Goal: Transaction & Acquisition: Book appointment/travel/reservation

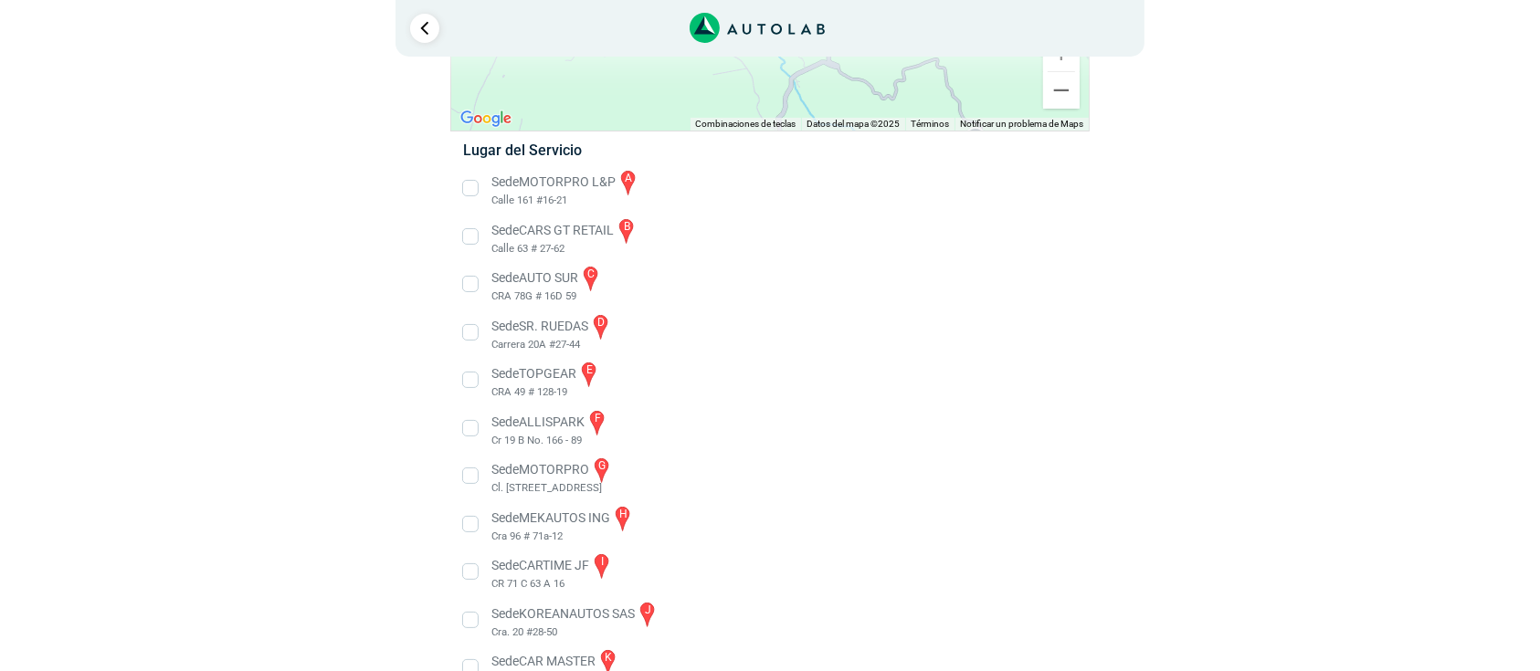
scroll to position [243, 0]
click at [470, 422] on li "Sede ALLISPARK f Cr 19 B No. 166 - 89" at bounding box center [769, 426] width 640 height 41
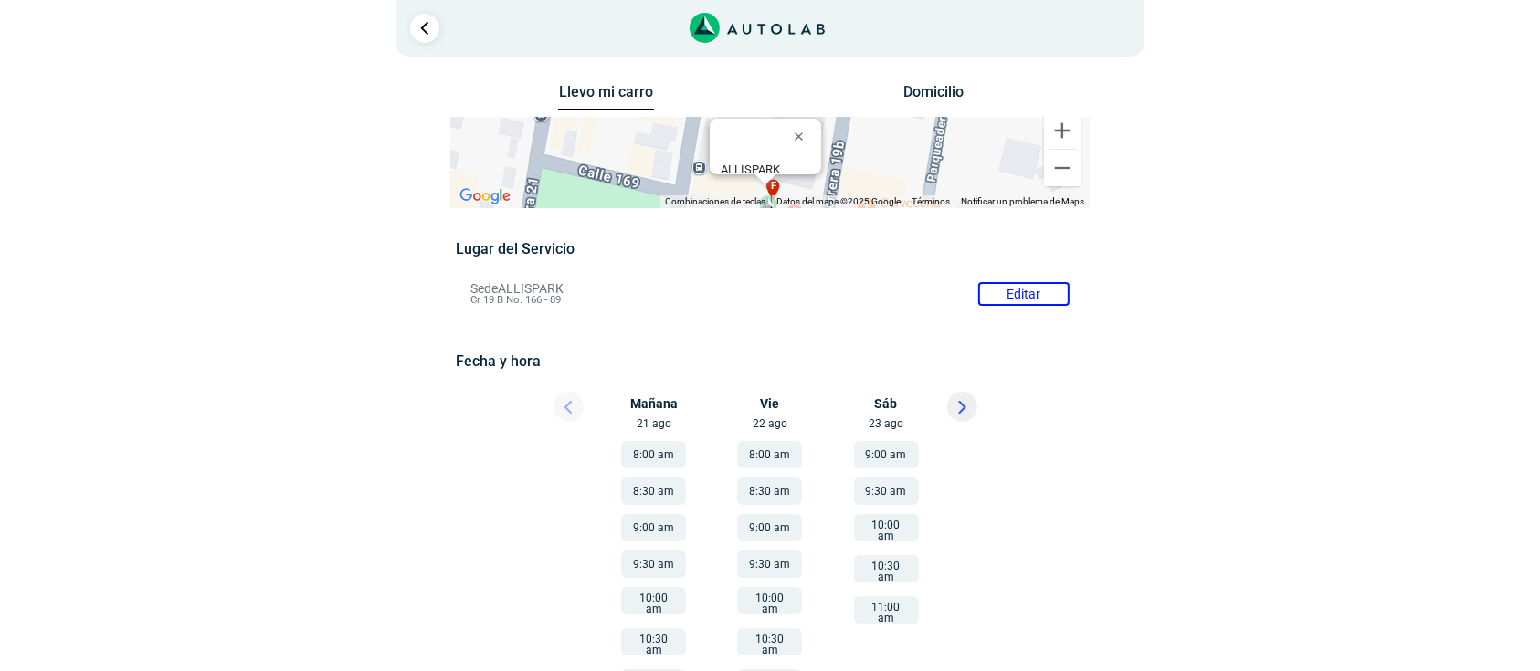
click at [567, 406] on div at bounding box center [552, 412] width 110 height 40
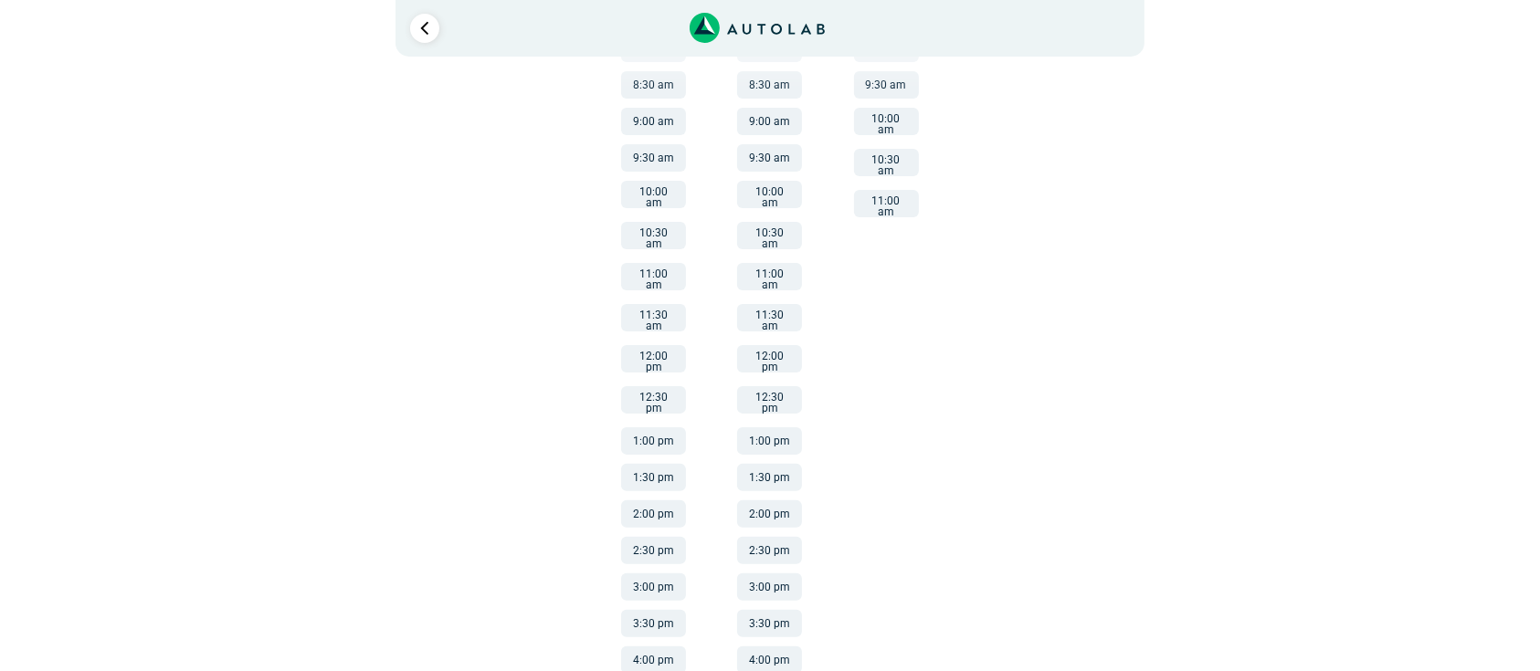
scroll to position [163, 0]
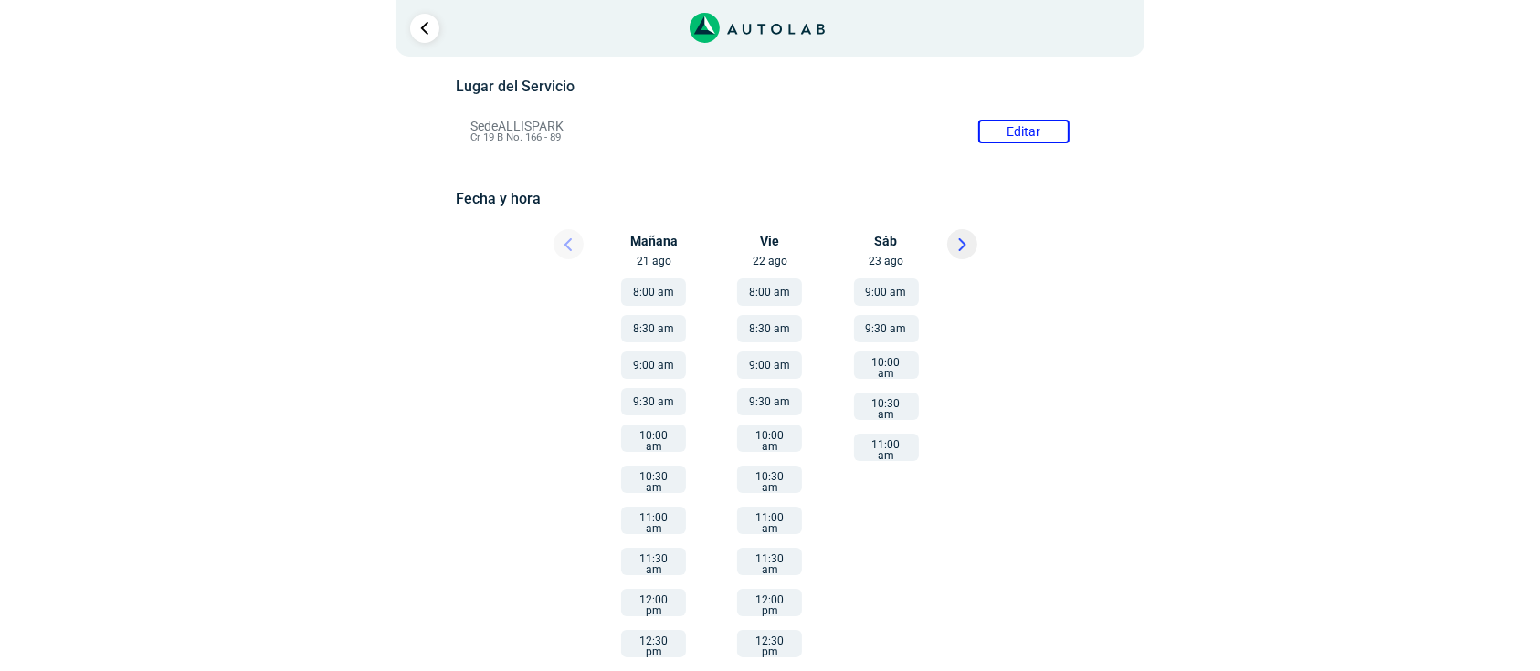
click at [644, 285] on button "8:00 am" at bounding box center [653, 292] width 65 height 27
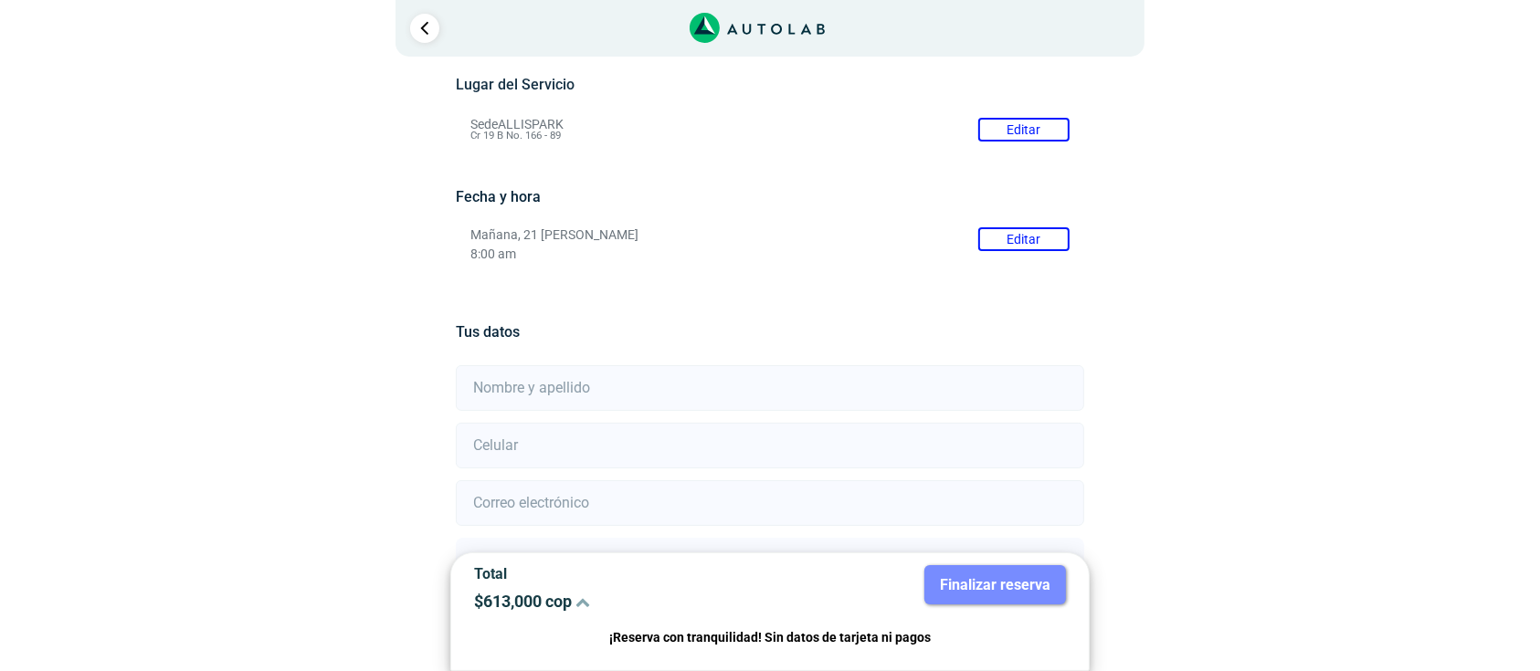
scroll to position [78, 0]
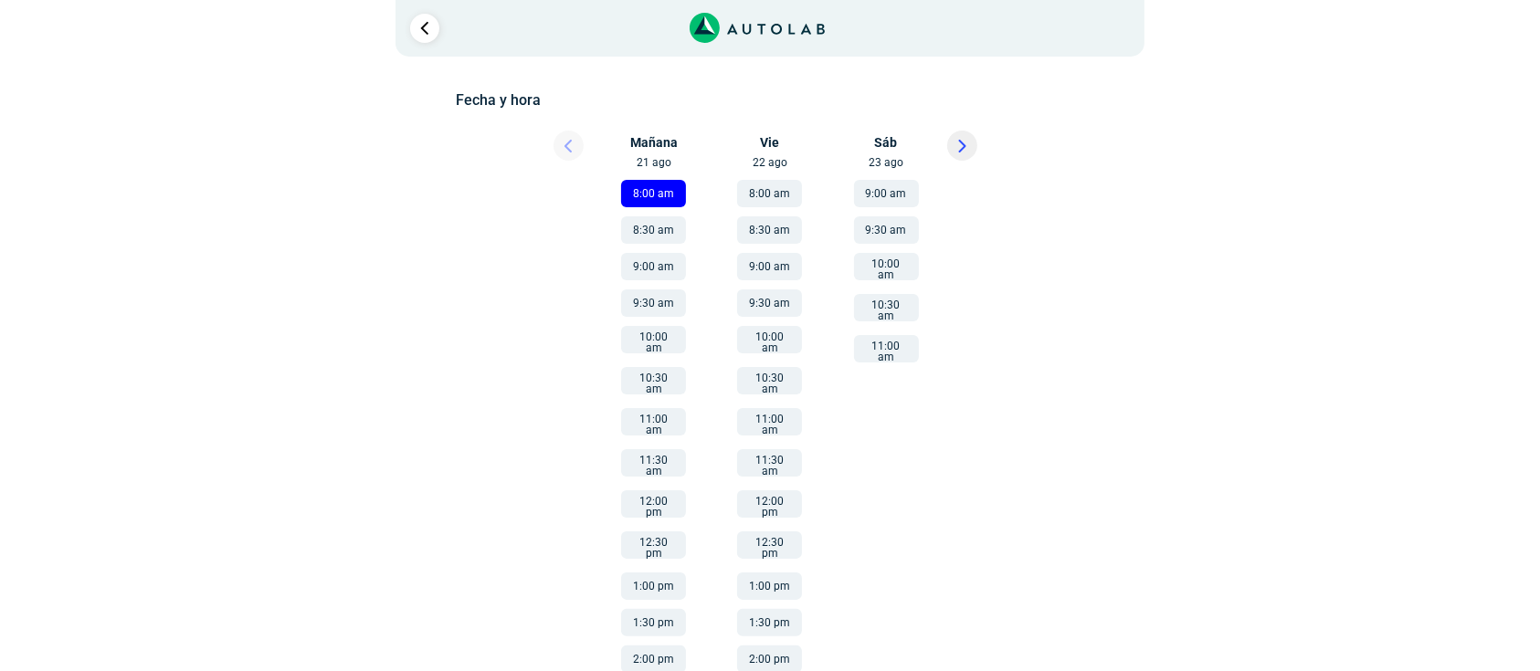
scroll to position [406, 0]
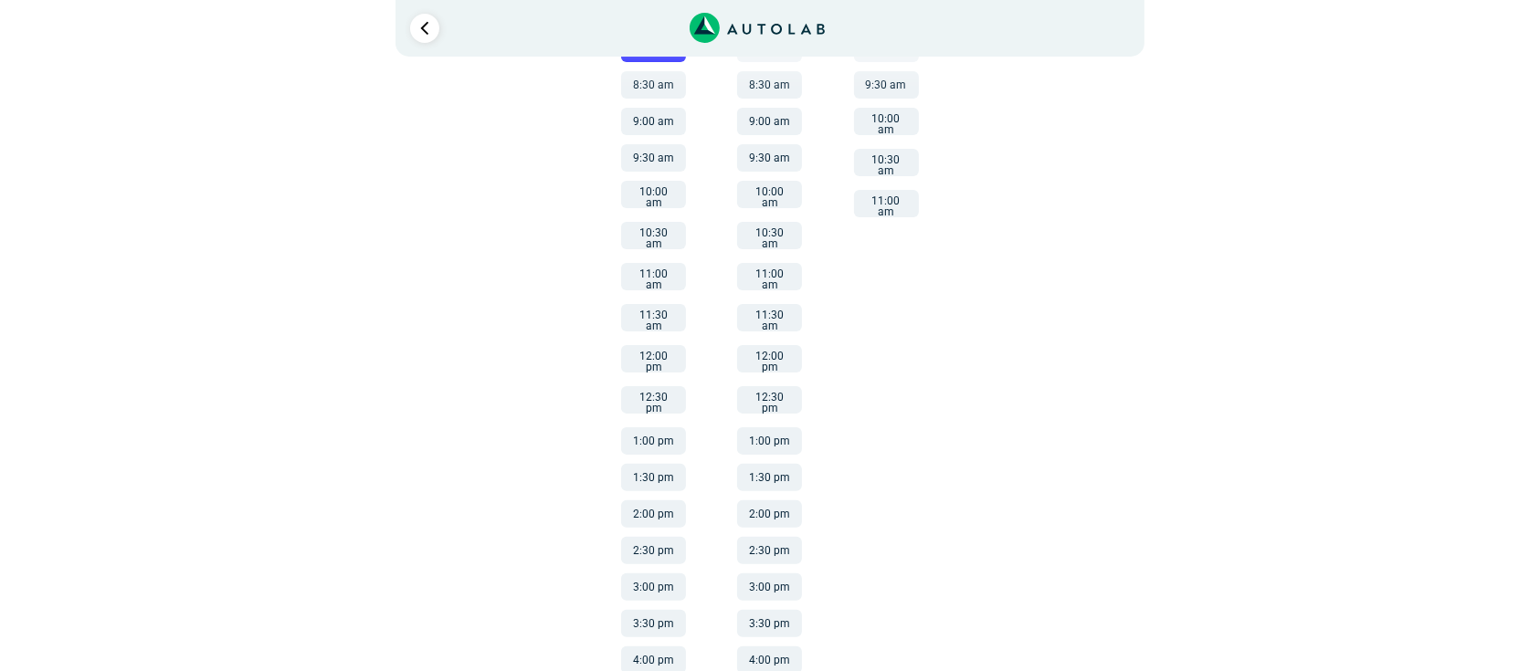
click at [664, 501] on button "2:00 pm" at bounding box center [653, 514] width 65 height 27
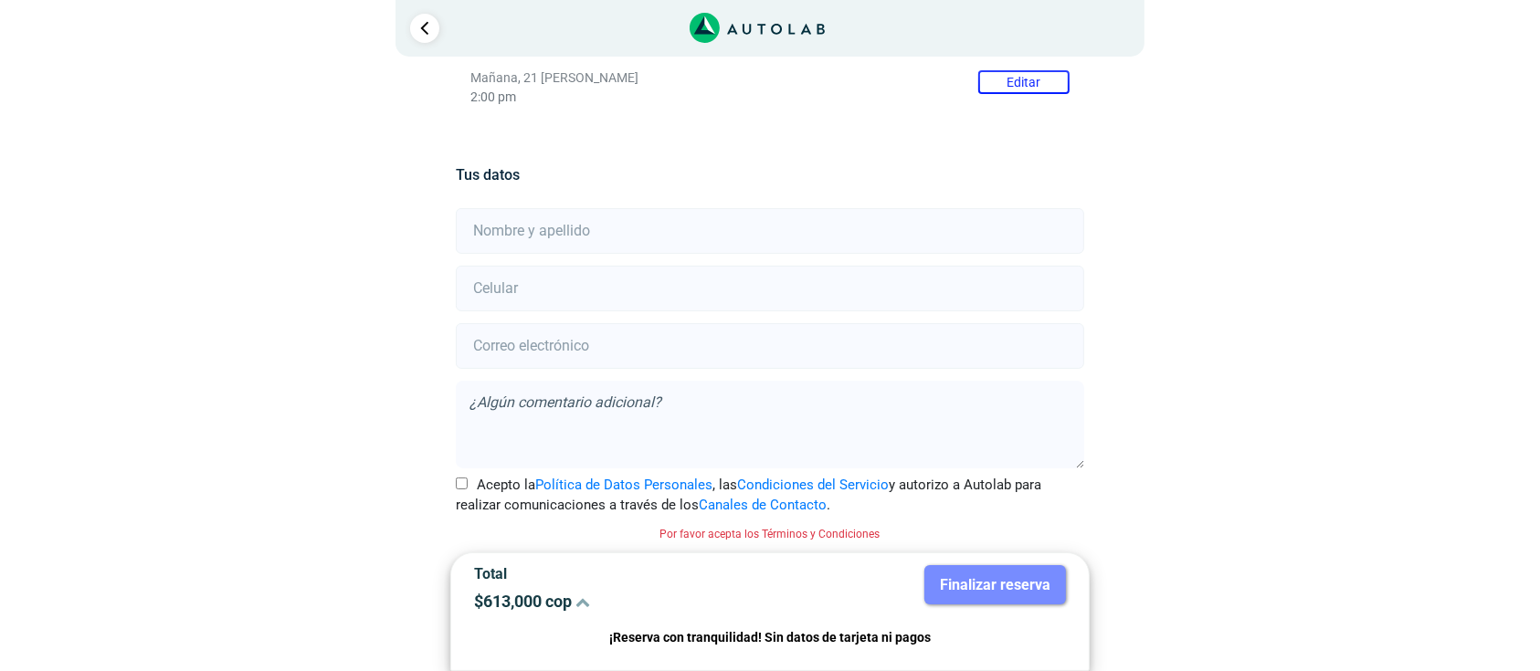
click at [597, 233] on input "text" at bounding box center [769, 231] width 627 height 46
type input "[PERSON_NAME]"
type input "3173313884"
click at [551, 353] on input "email" at bounding box center [769, 346] width 627 height 46
type input "[PERSON_NAME][EMAIL_ADDRESS][PERSON_NAME][DOMAIN_NAME]"
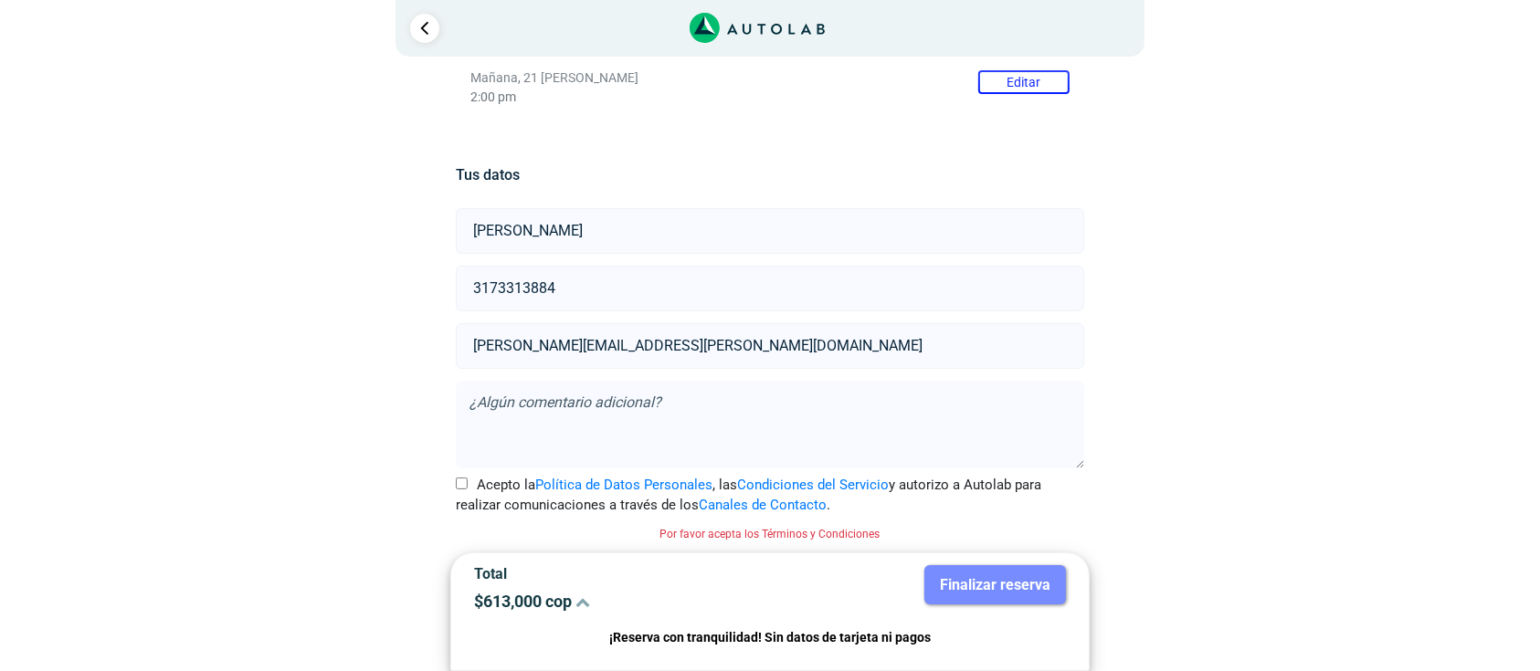
click at [572, 407] on textarea at bounding box center [769, 425] width 627 height 88
click at [469, 485] on label "Acepto la Política de Datos Personales , las Condiciones del Servicio y autoriz…" at bounding box center [769, 495] width 627 height 41
click at [468, 485] on input "Acepto la Política de Datos Personales , las Condiciones del Servicio y autoriz…" at bounding box center [462, 484] width 12 height 12
checkbox input "true"
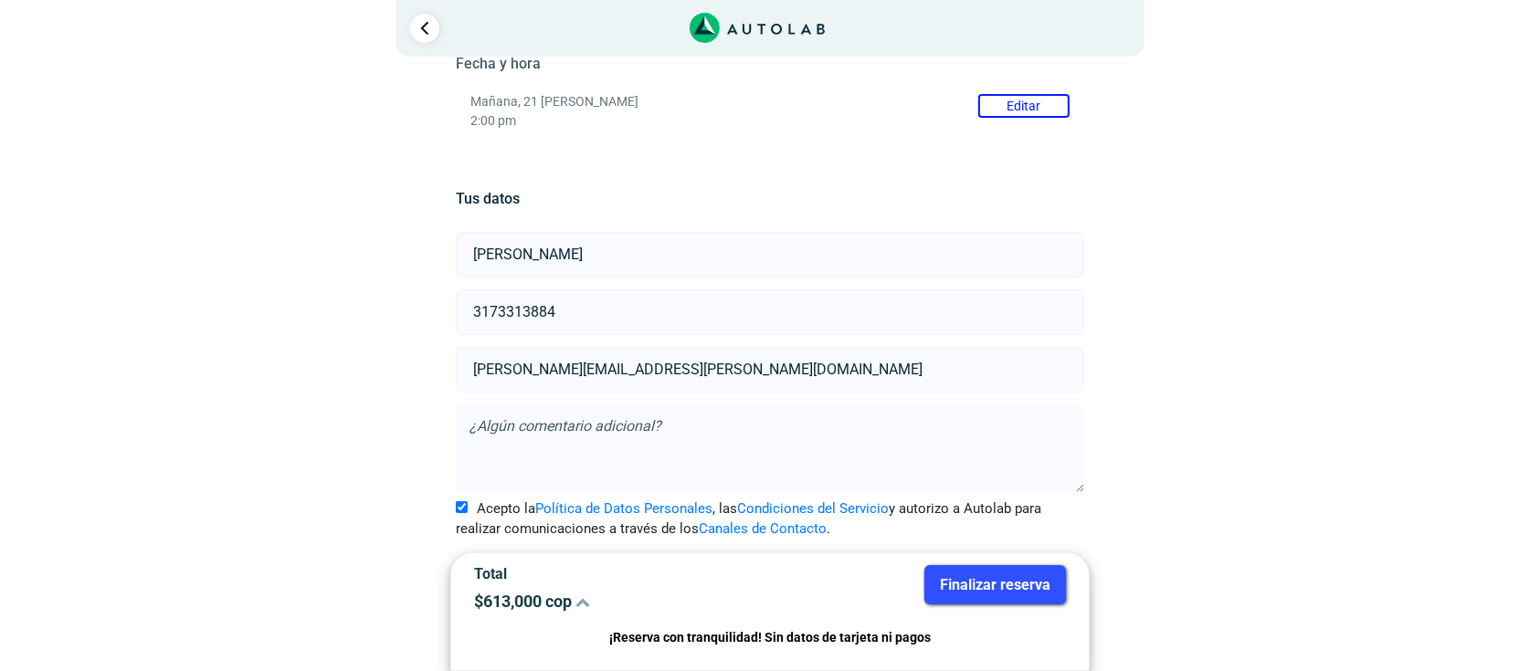
scroll to position [297, 0]
click at [997, 581] on button "Finalizar reserva" at bounding box center [995, 584] width 142 height 39
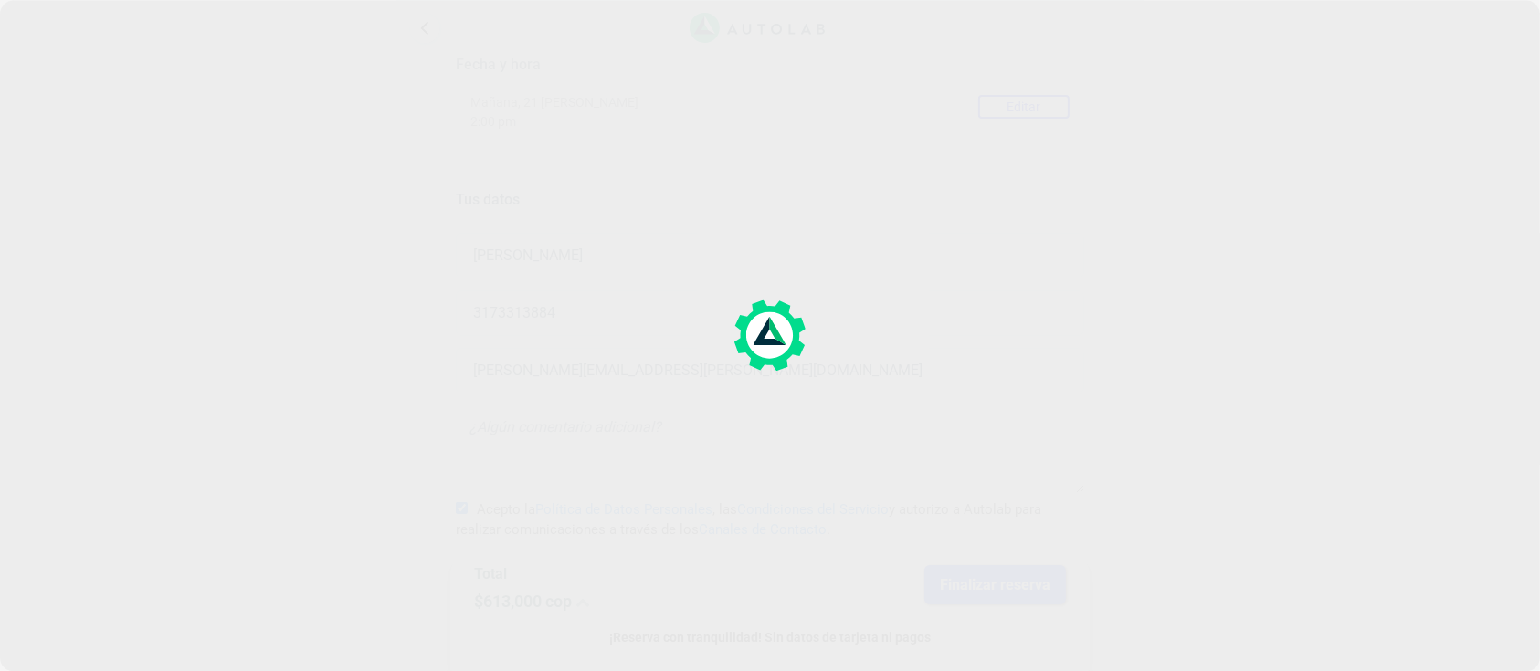
scroll to position [0, 0]
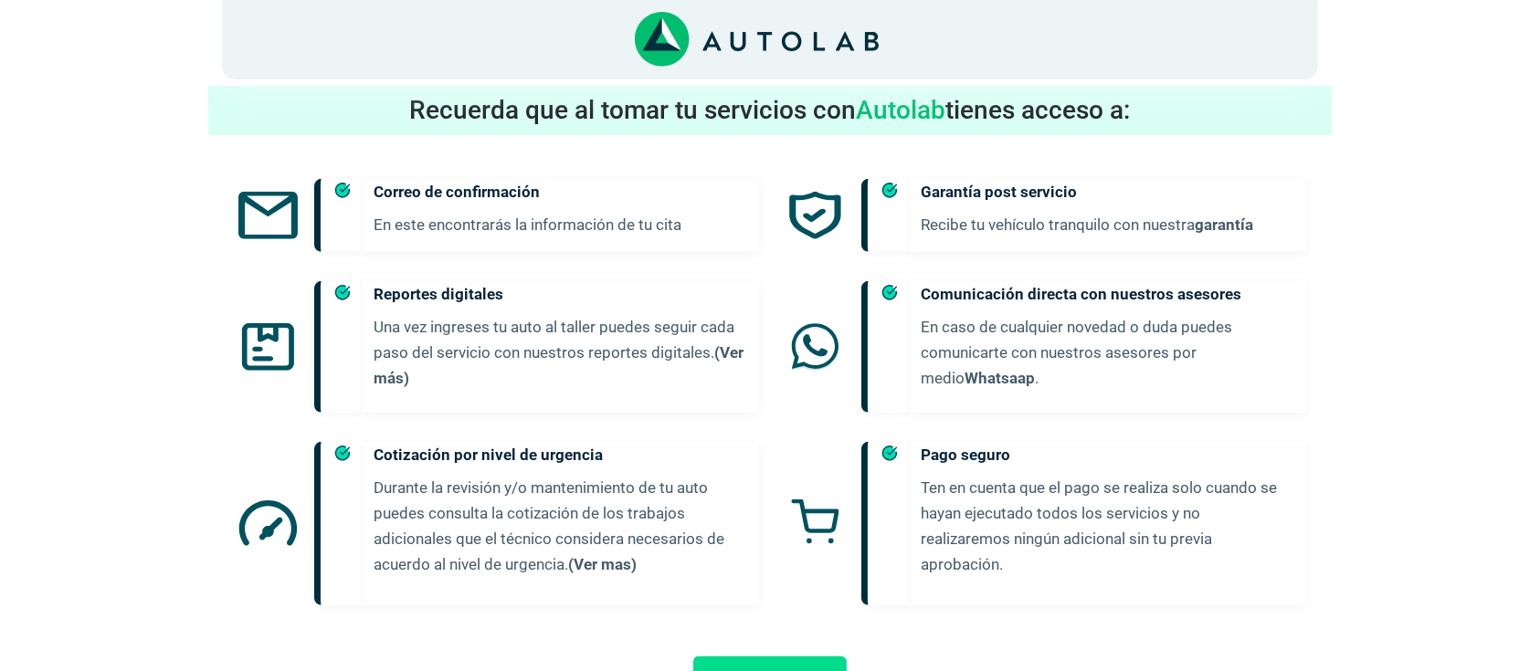
scroll to position [974, 0]
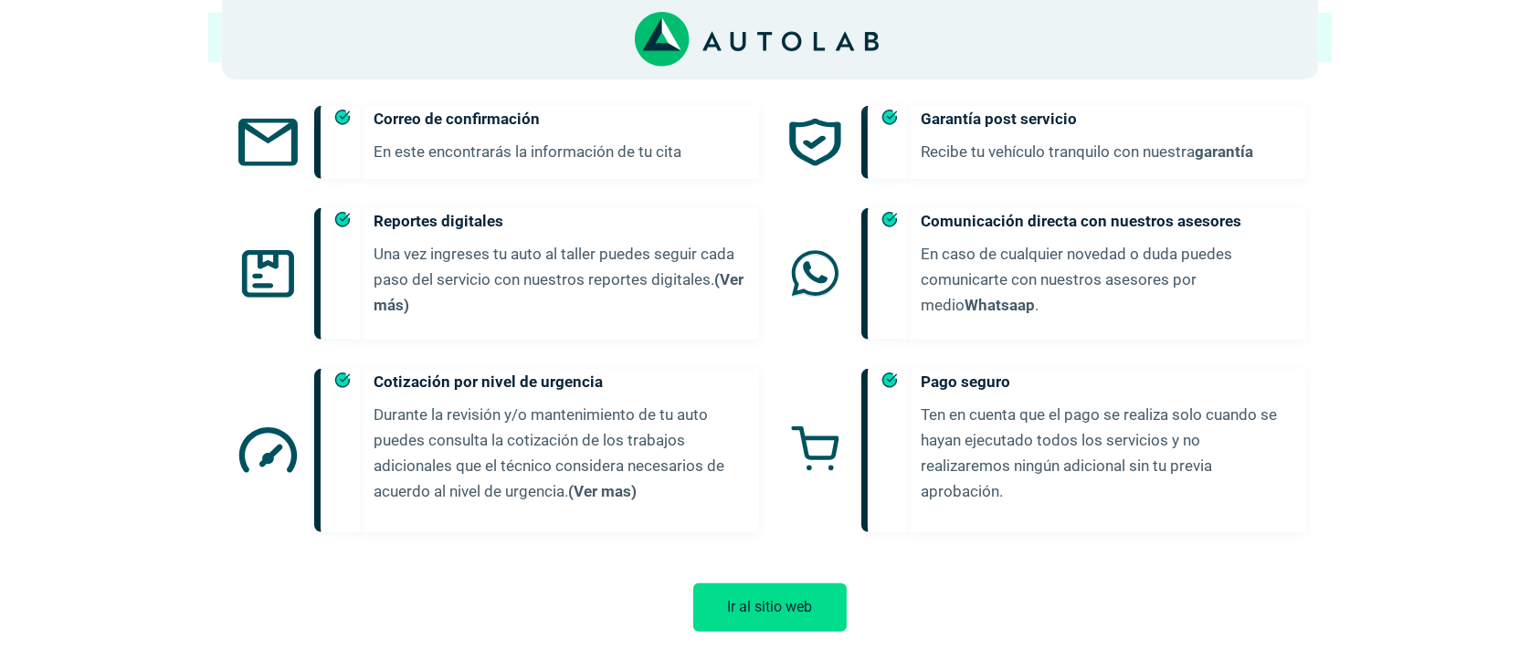
click at [735, 584] on button "Ir al sitio web" at bounding box center [769, 608] width 153 height 48
